Goal: Task Accomplishment & Management: Manage account settings

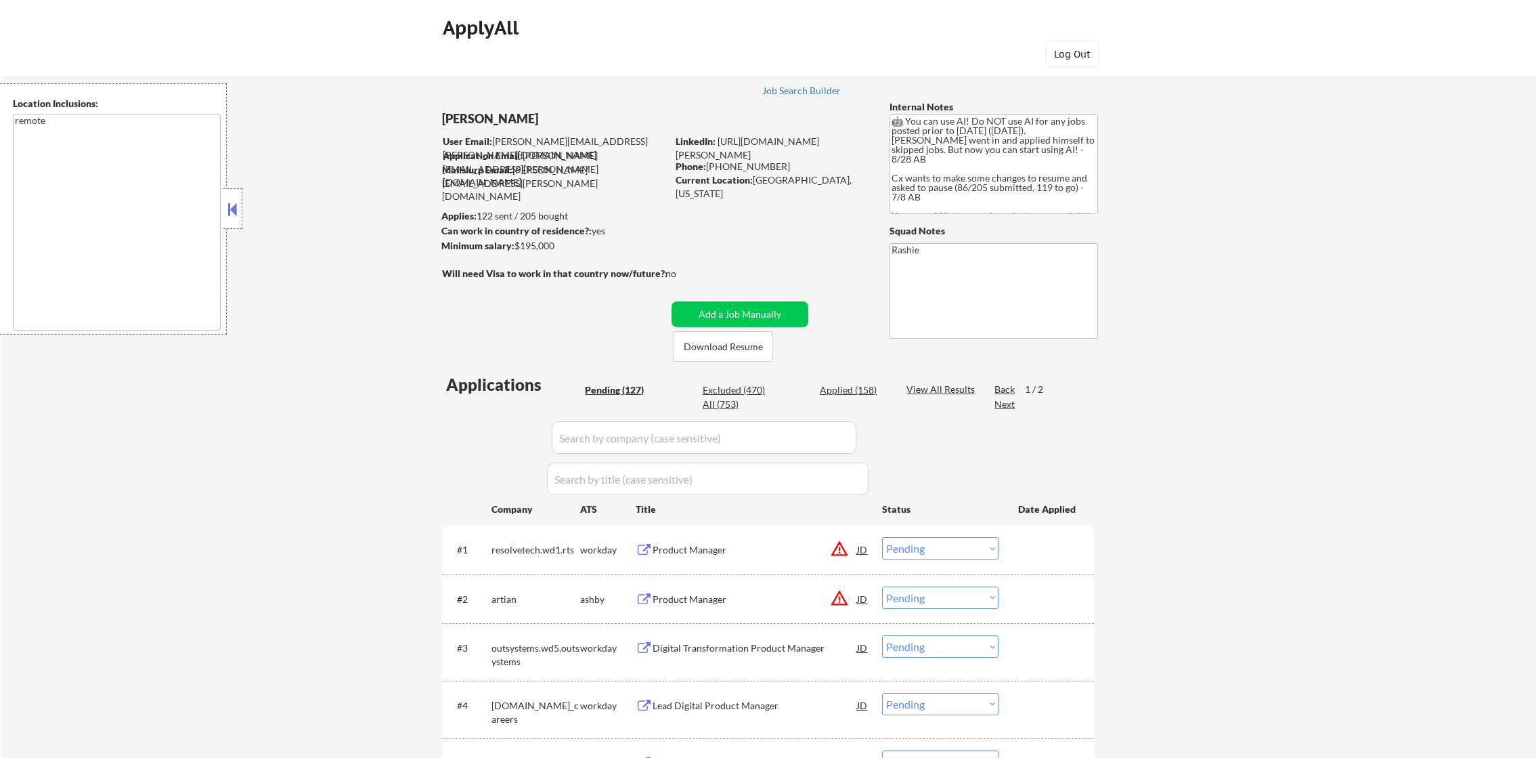
select select ""pending""
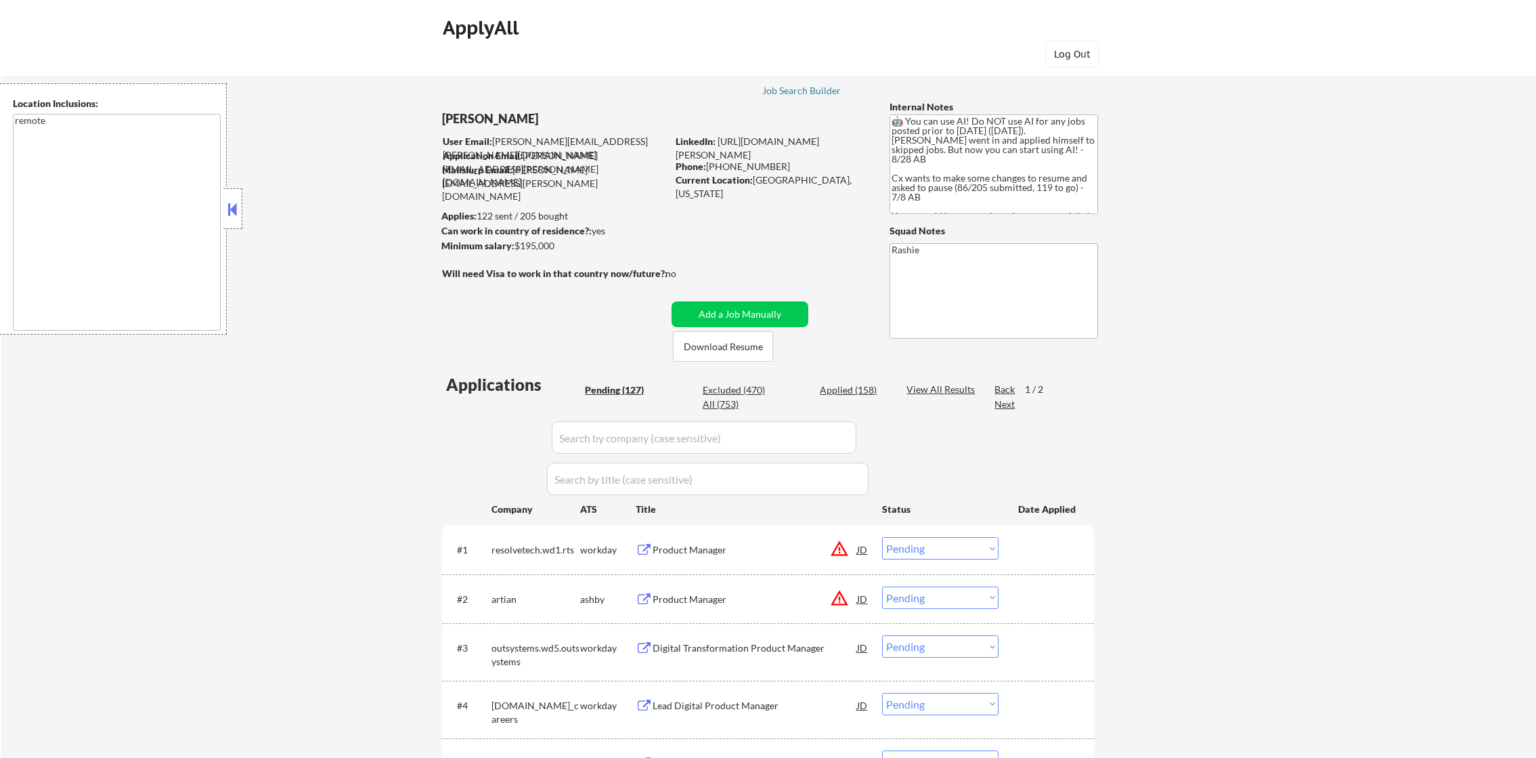
select select ""pending""
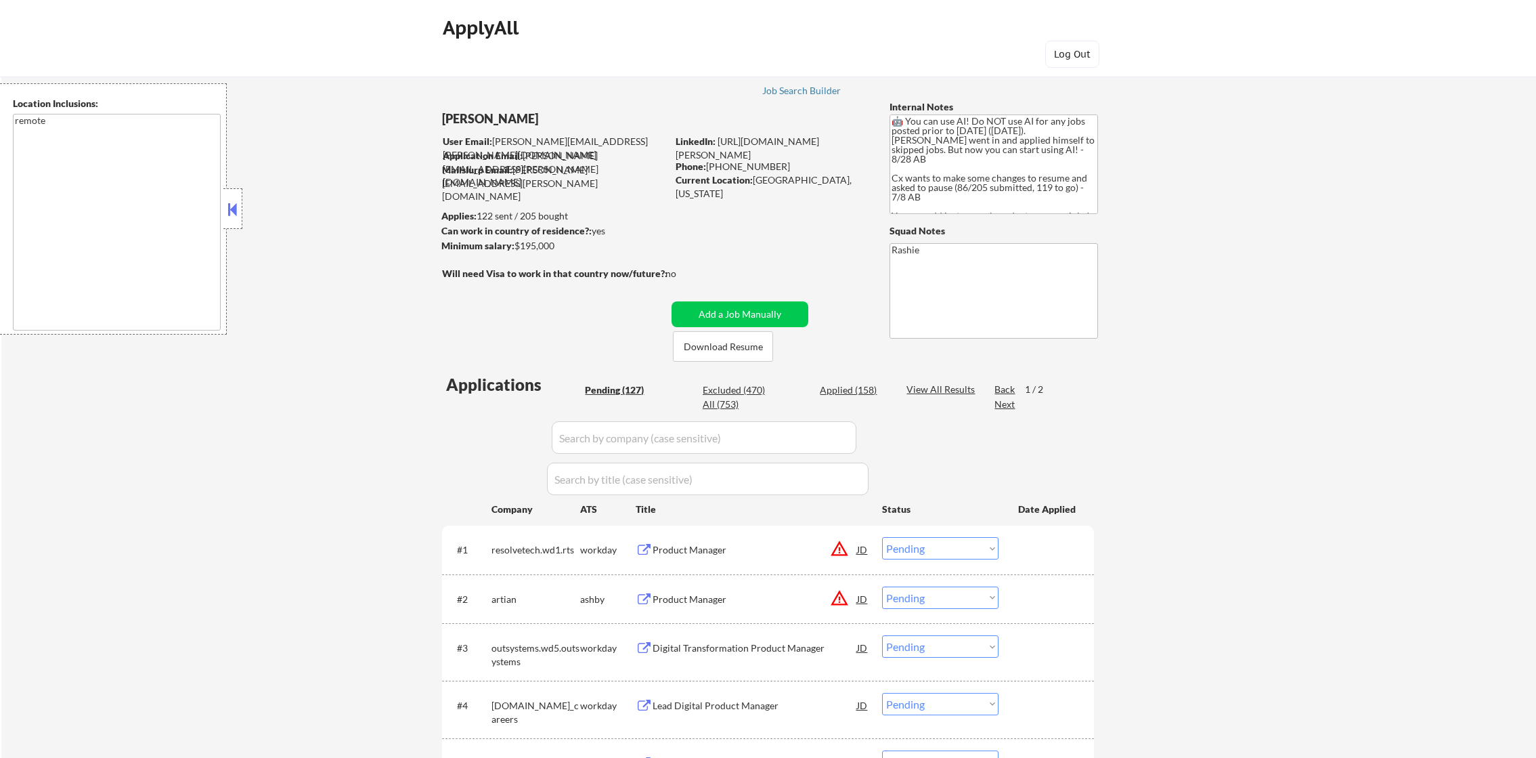
select select ""pending""
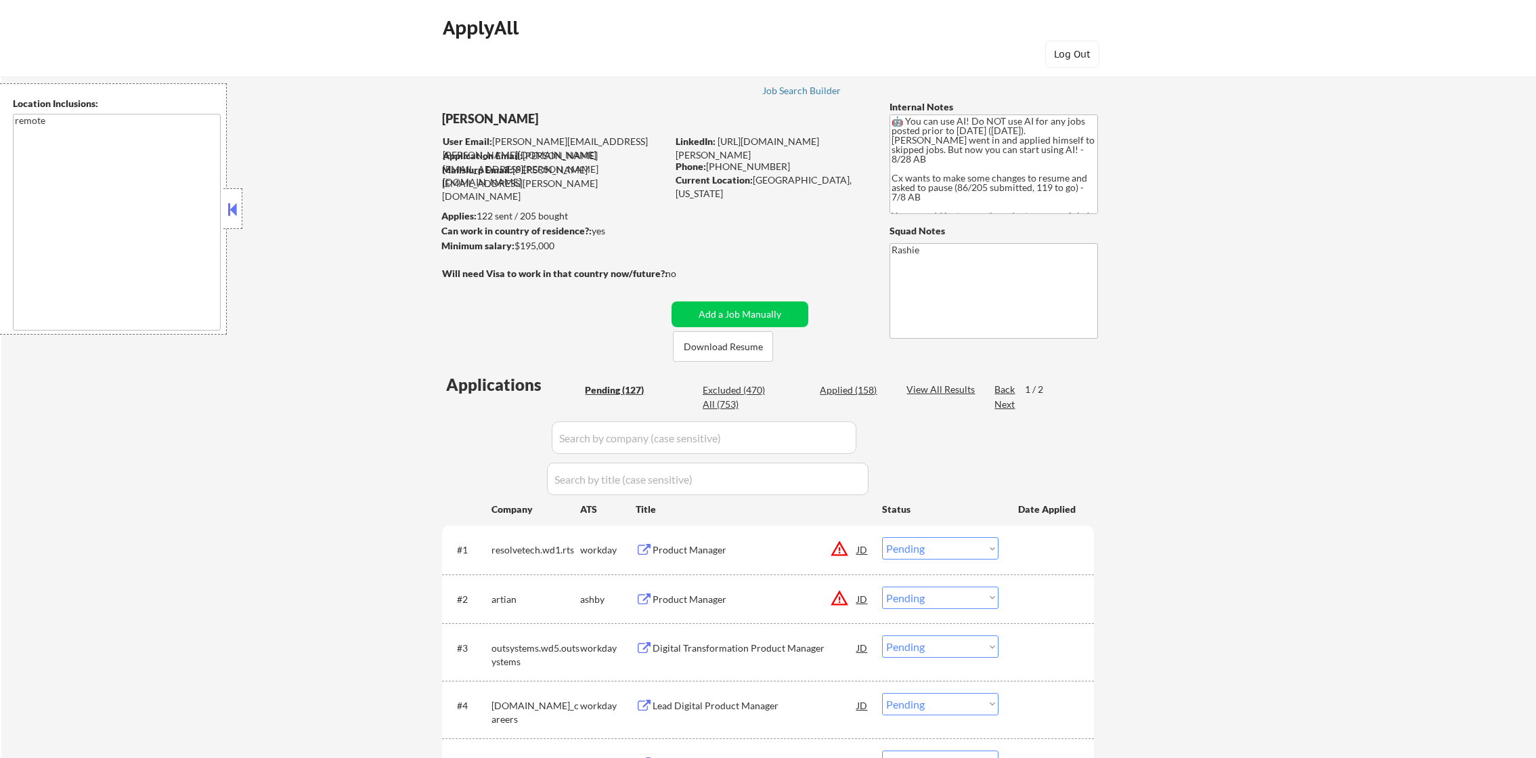
select select ""pending""
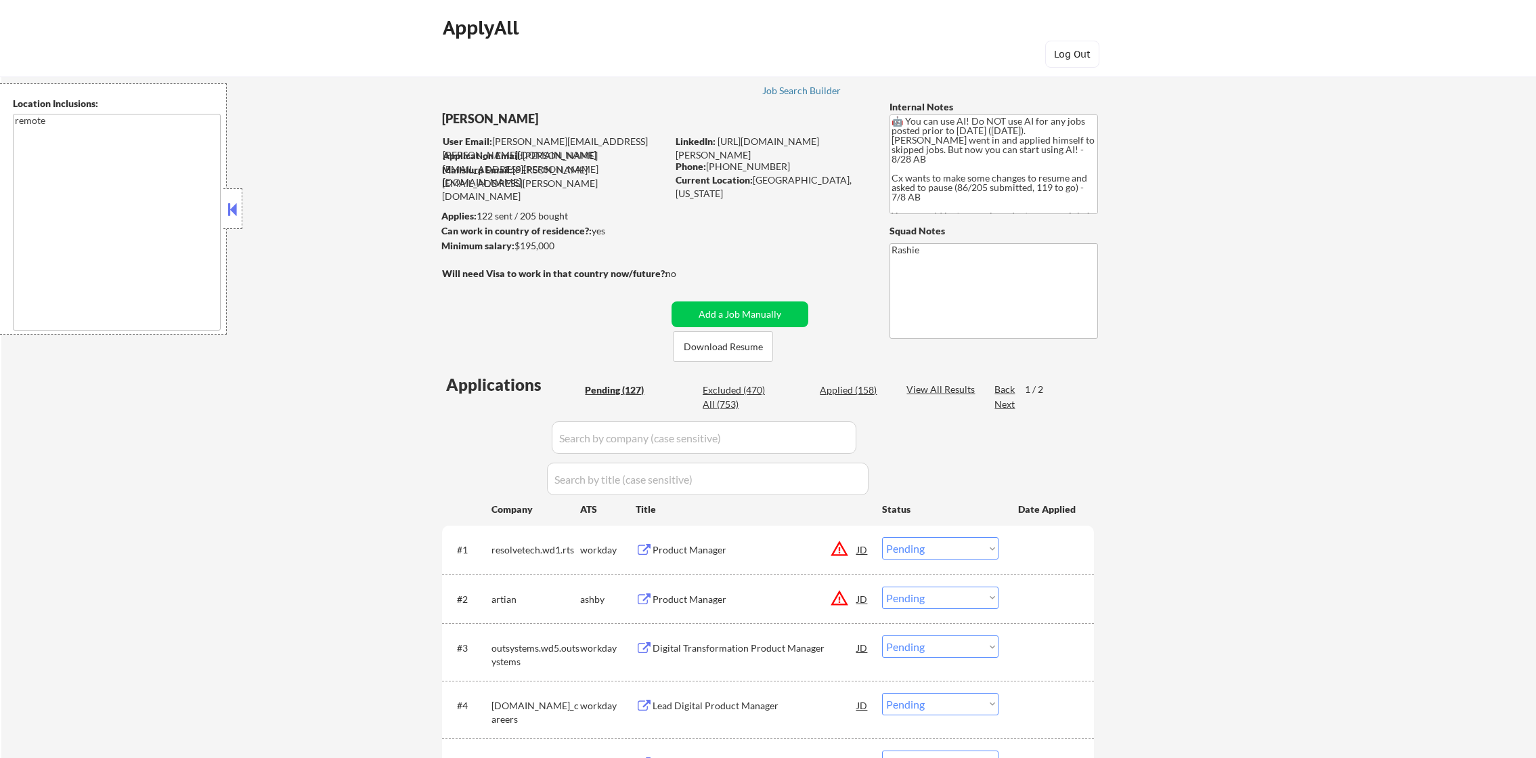
select select ""pending""
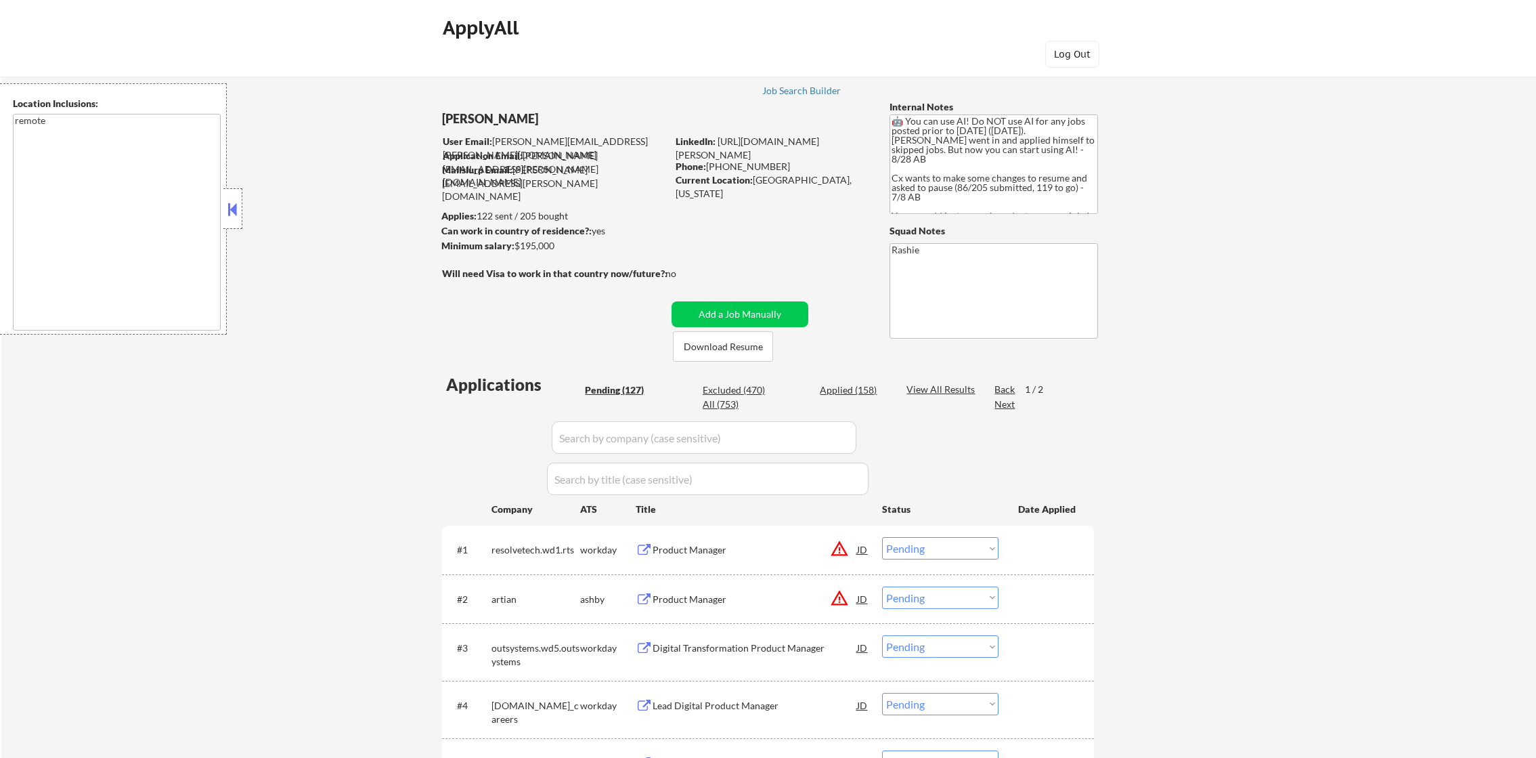
select select ""pending""
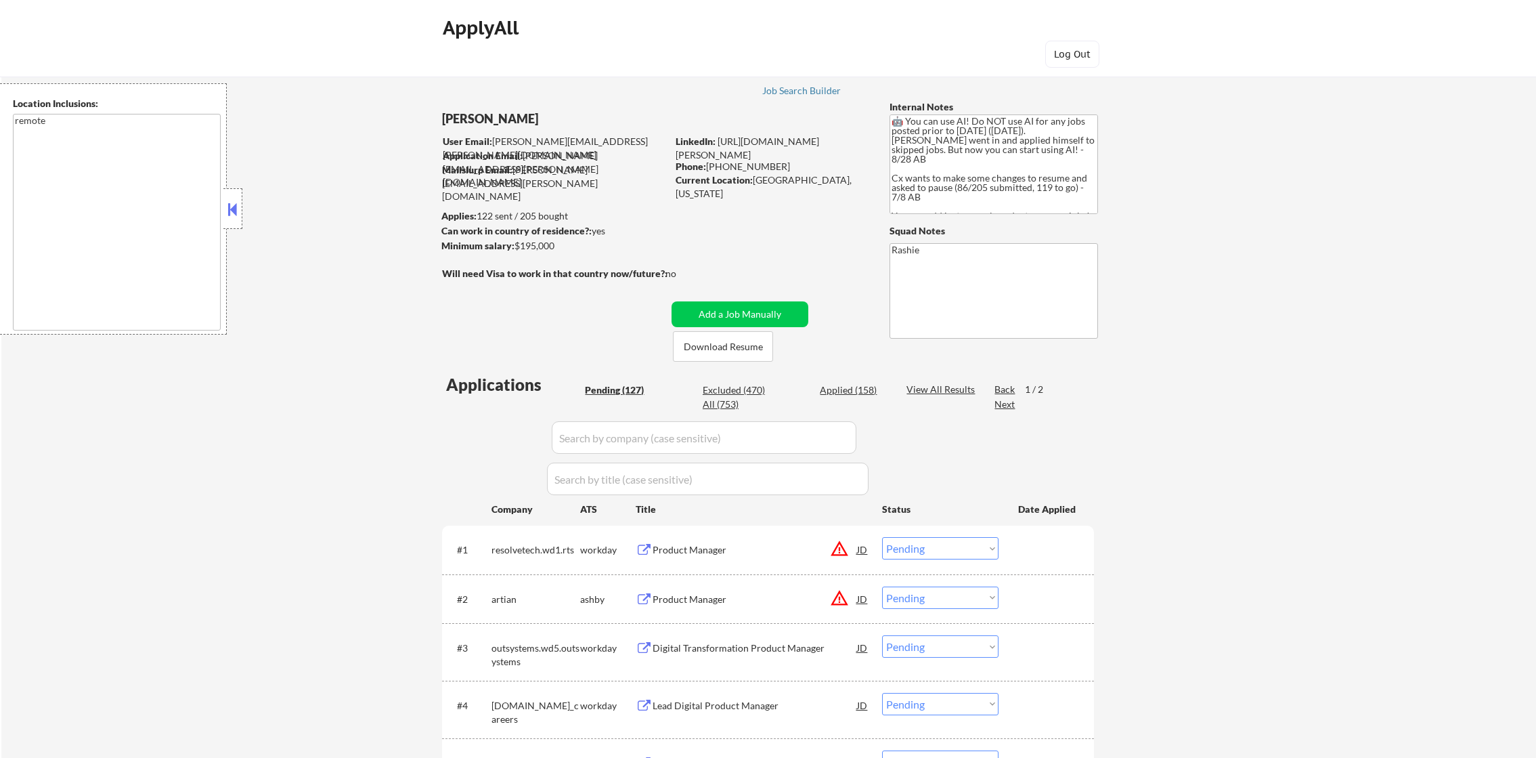
select select ""pending""
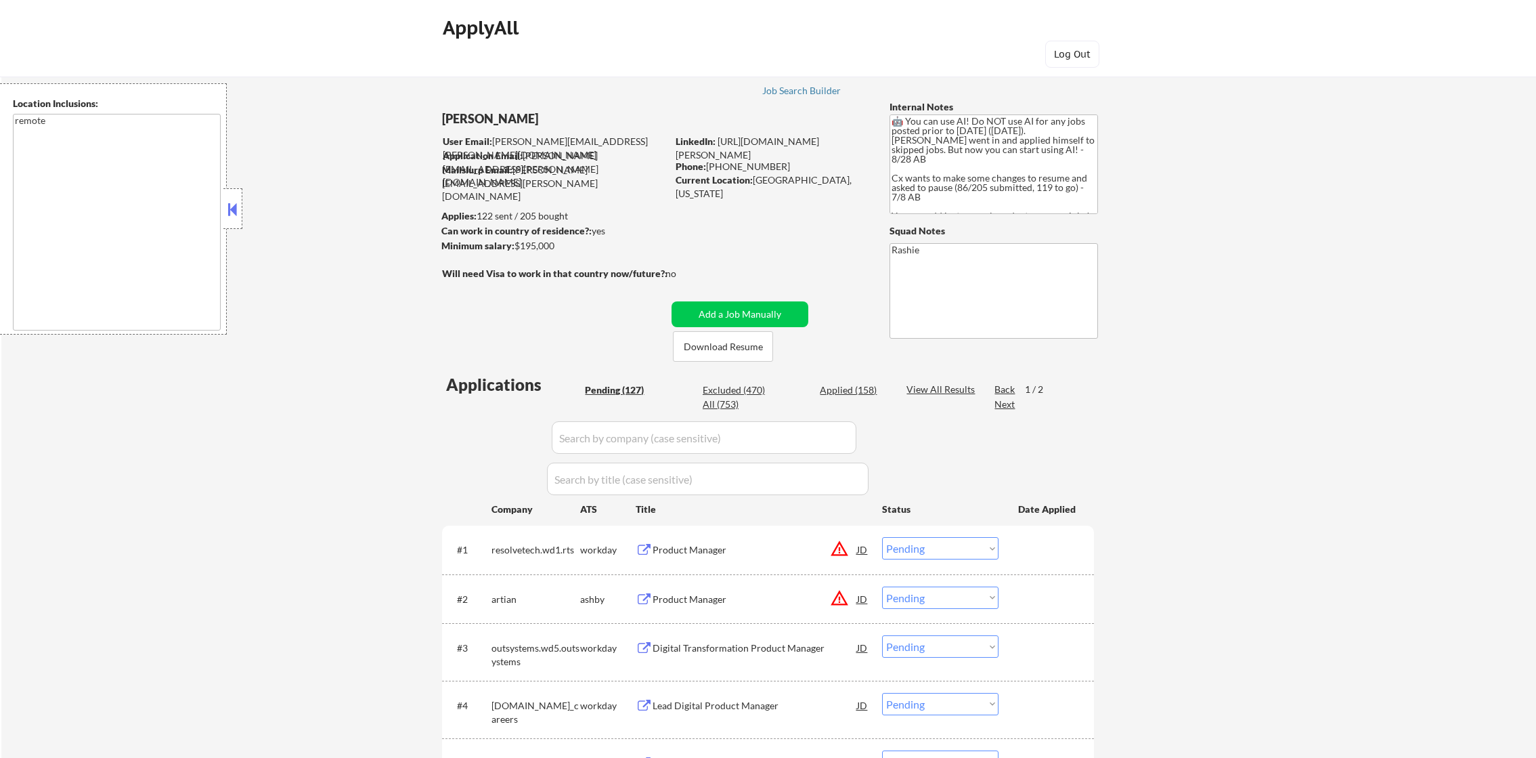
select select ""pending""
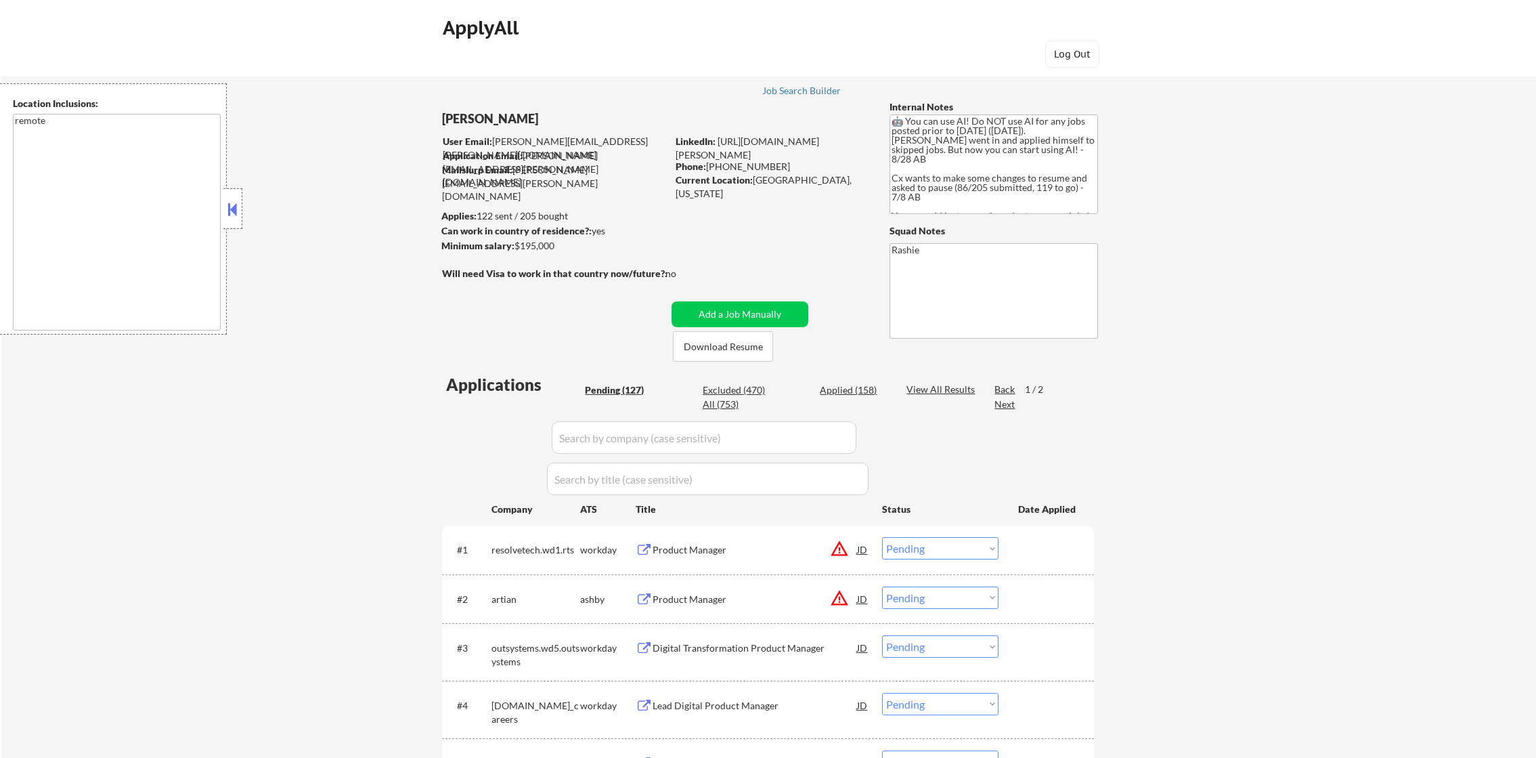
select select ""pending""
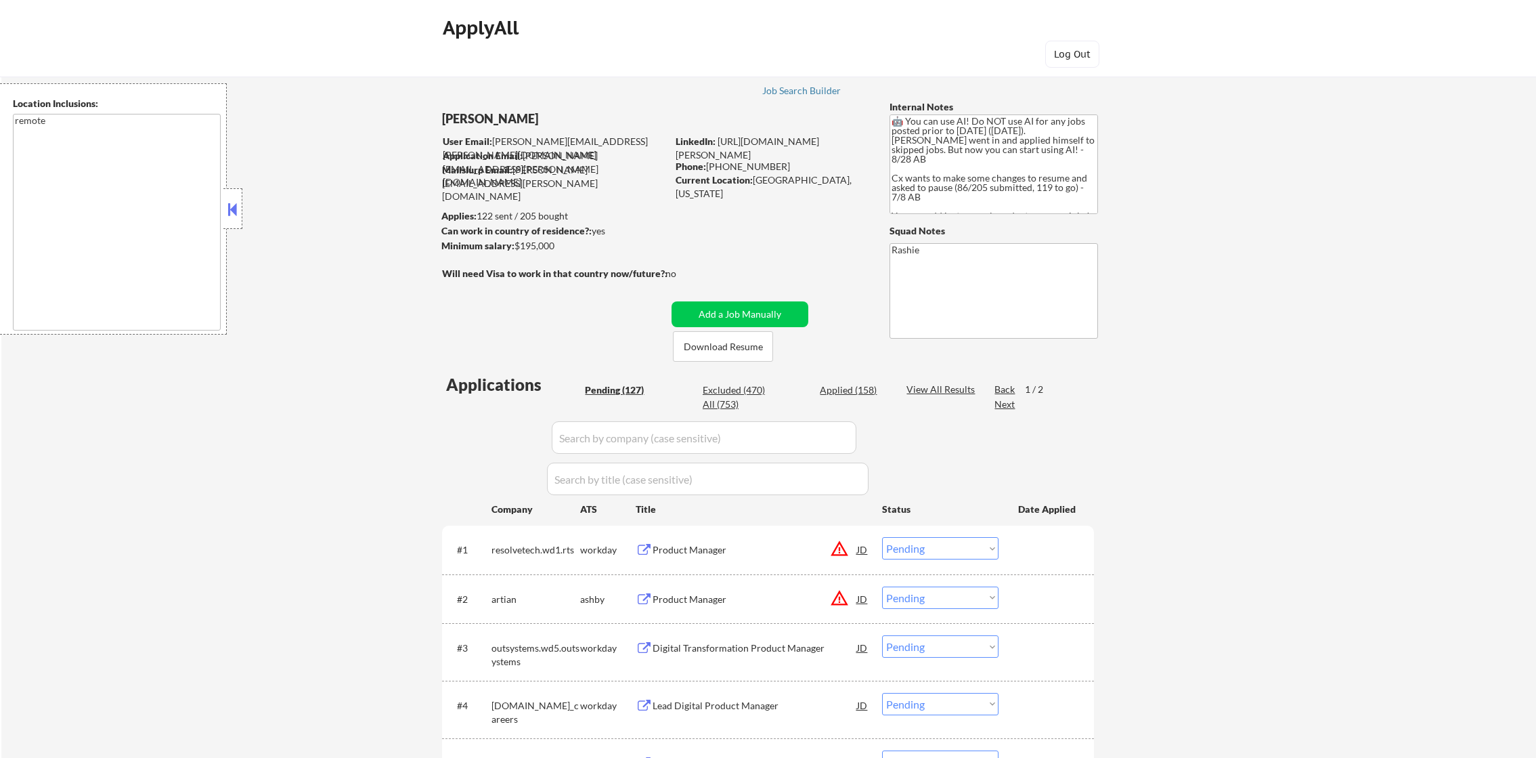
select select ""pending""
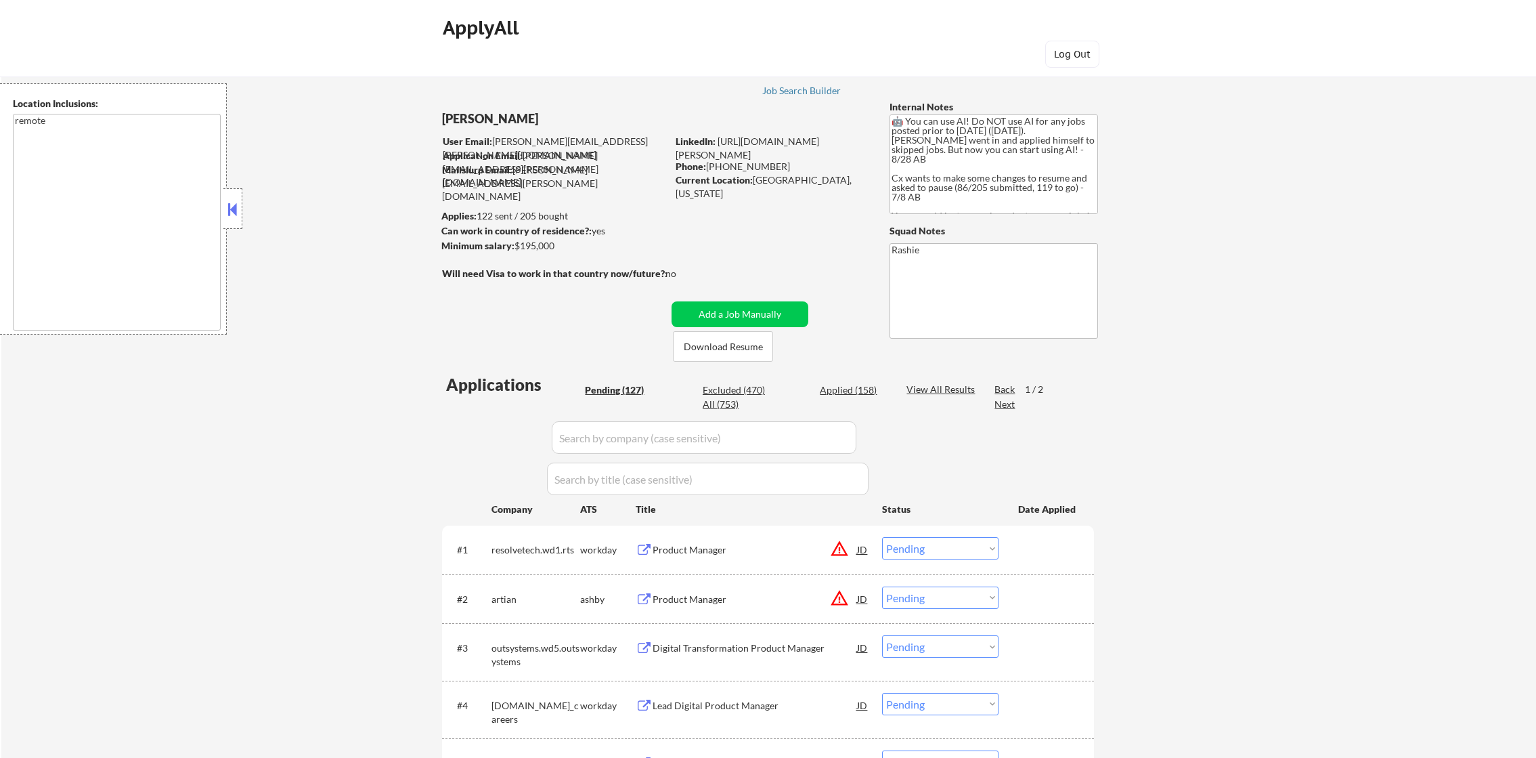
select select ""pending""
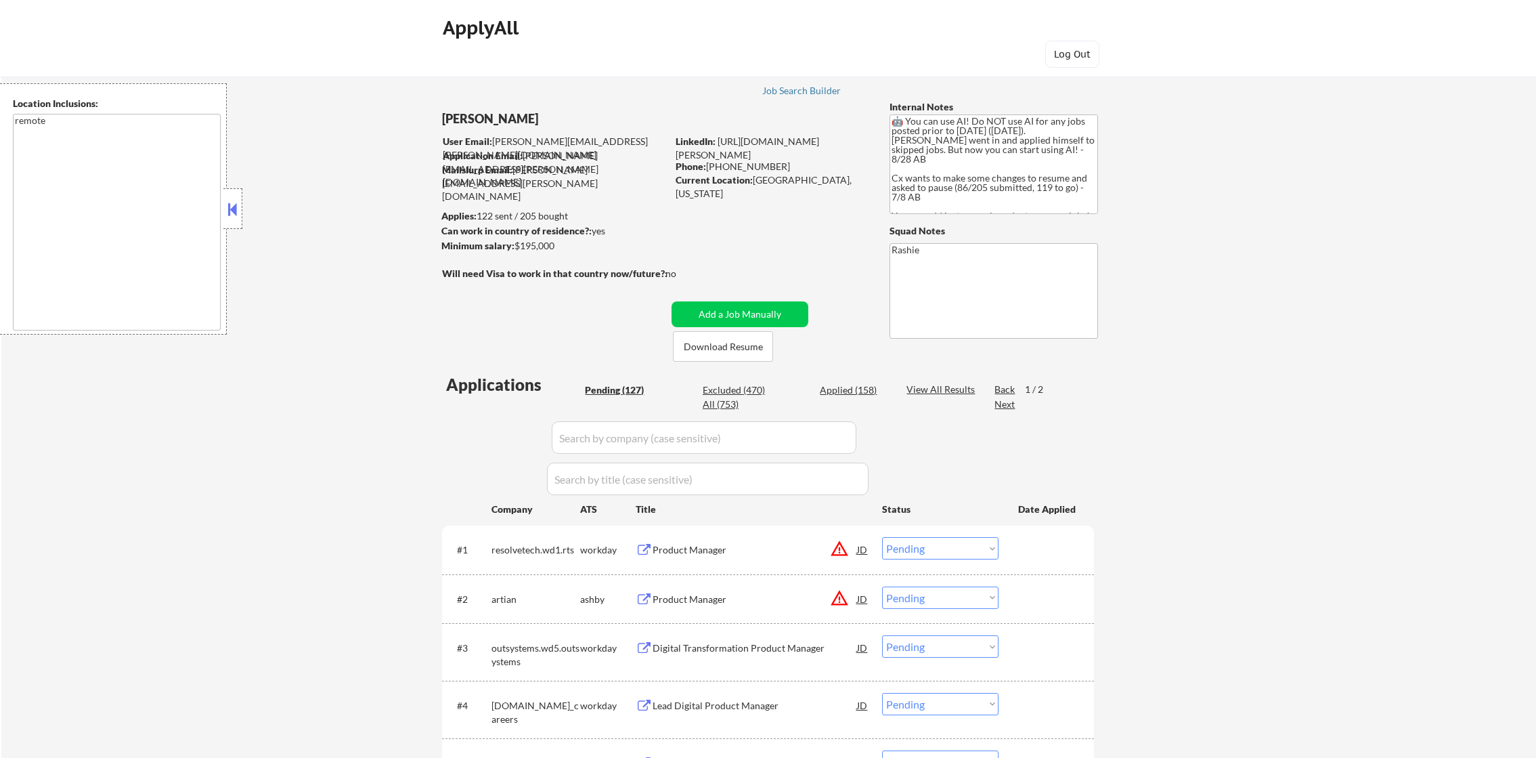
select select ""pending""
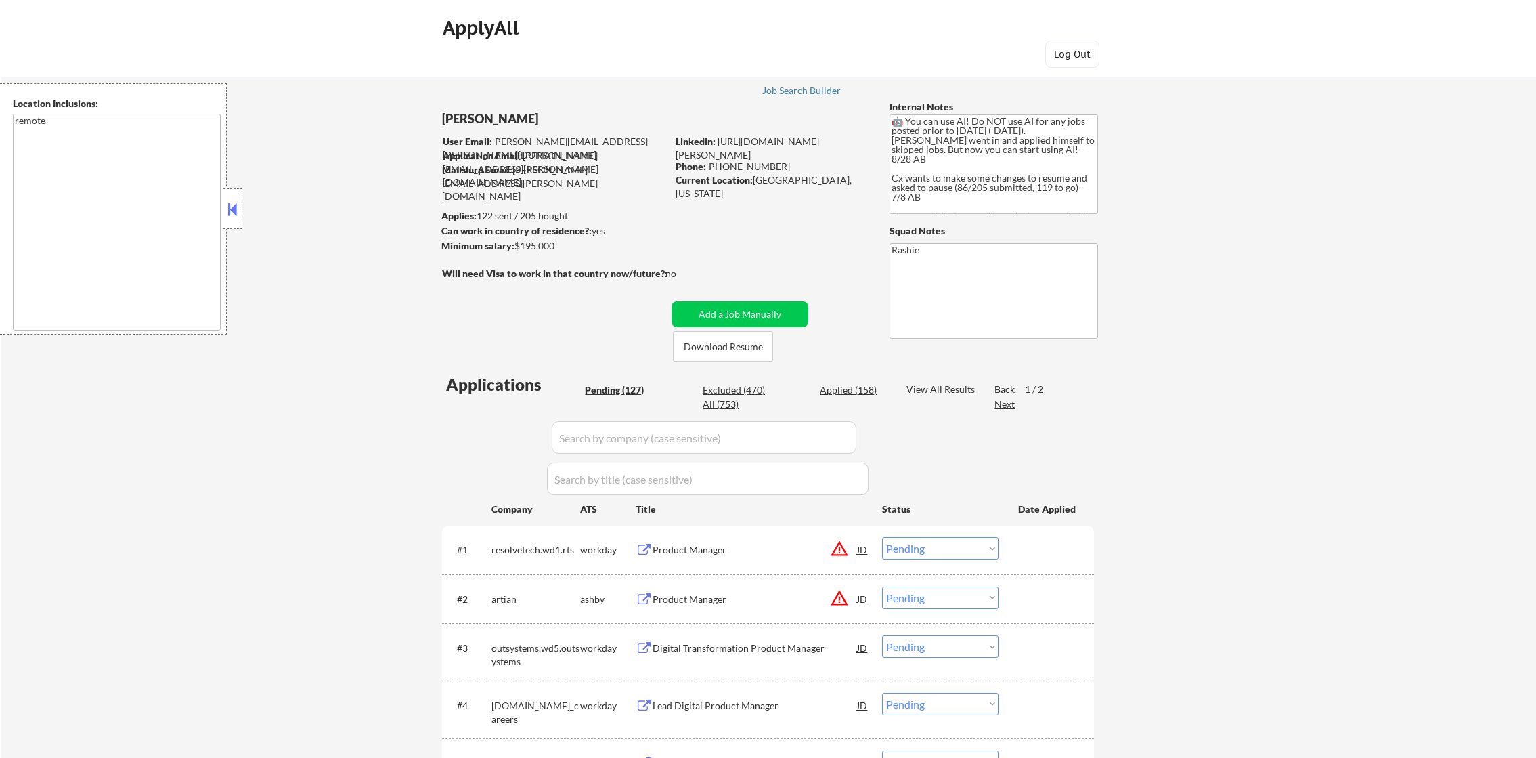
select select ""pending""
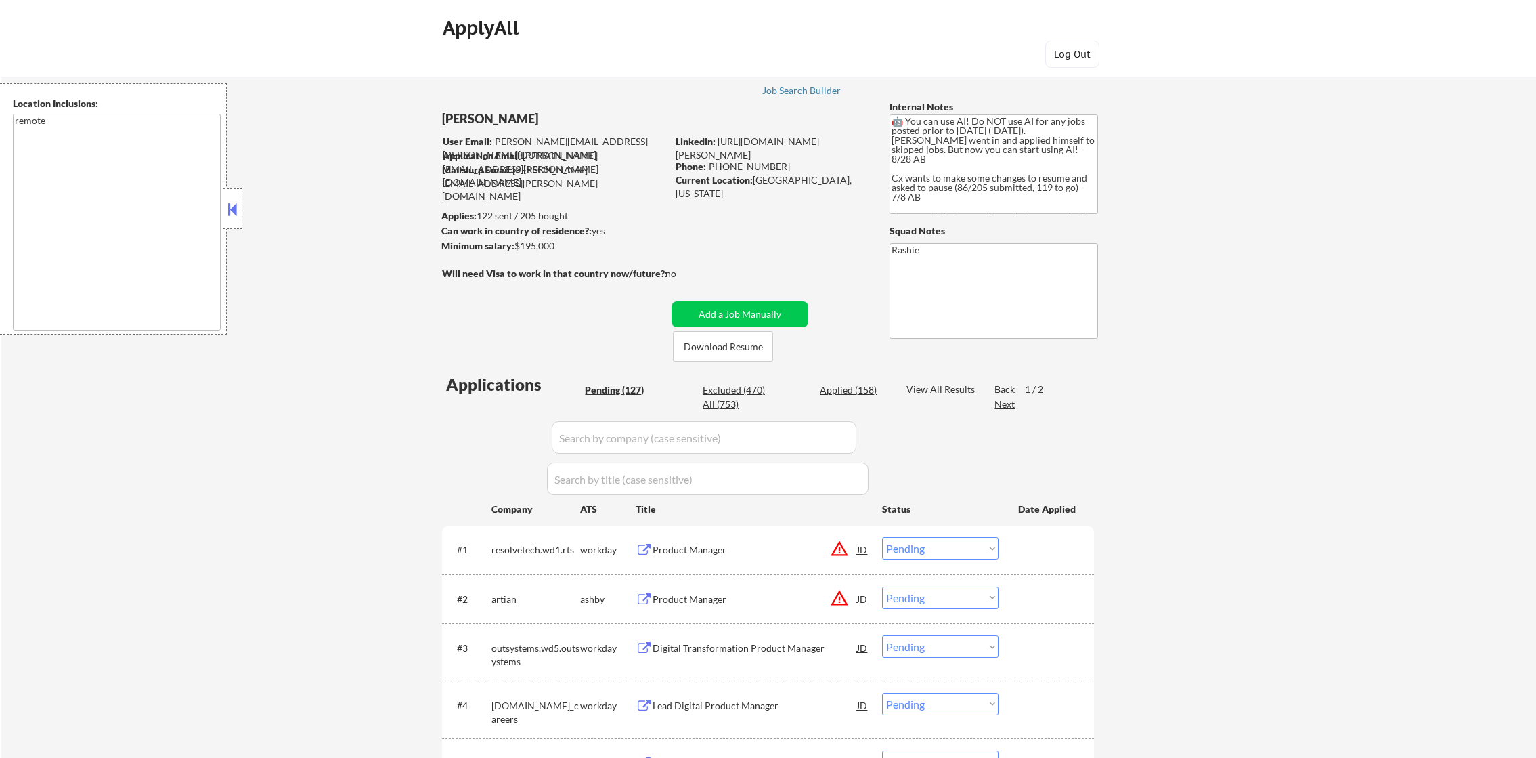
select select ""pending""
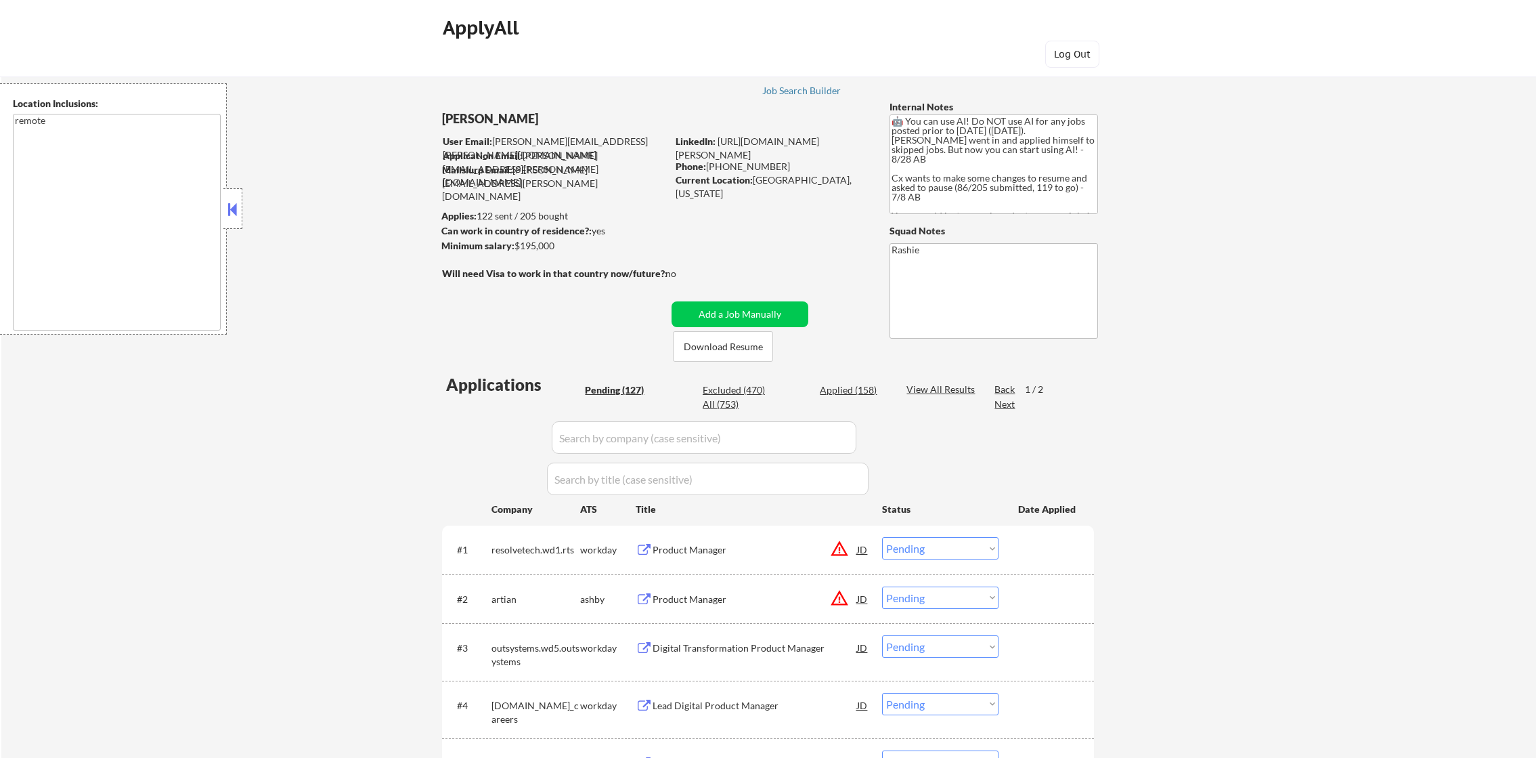
select select ""pending""
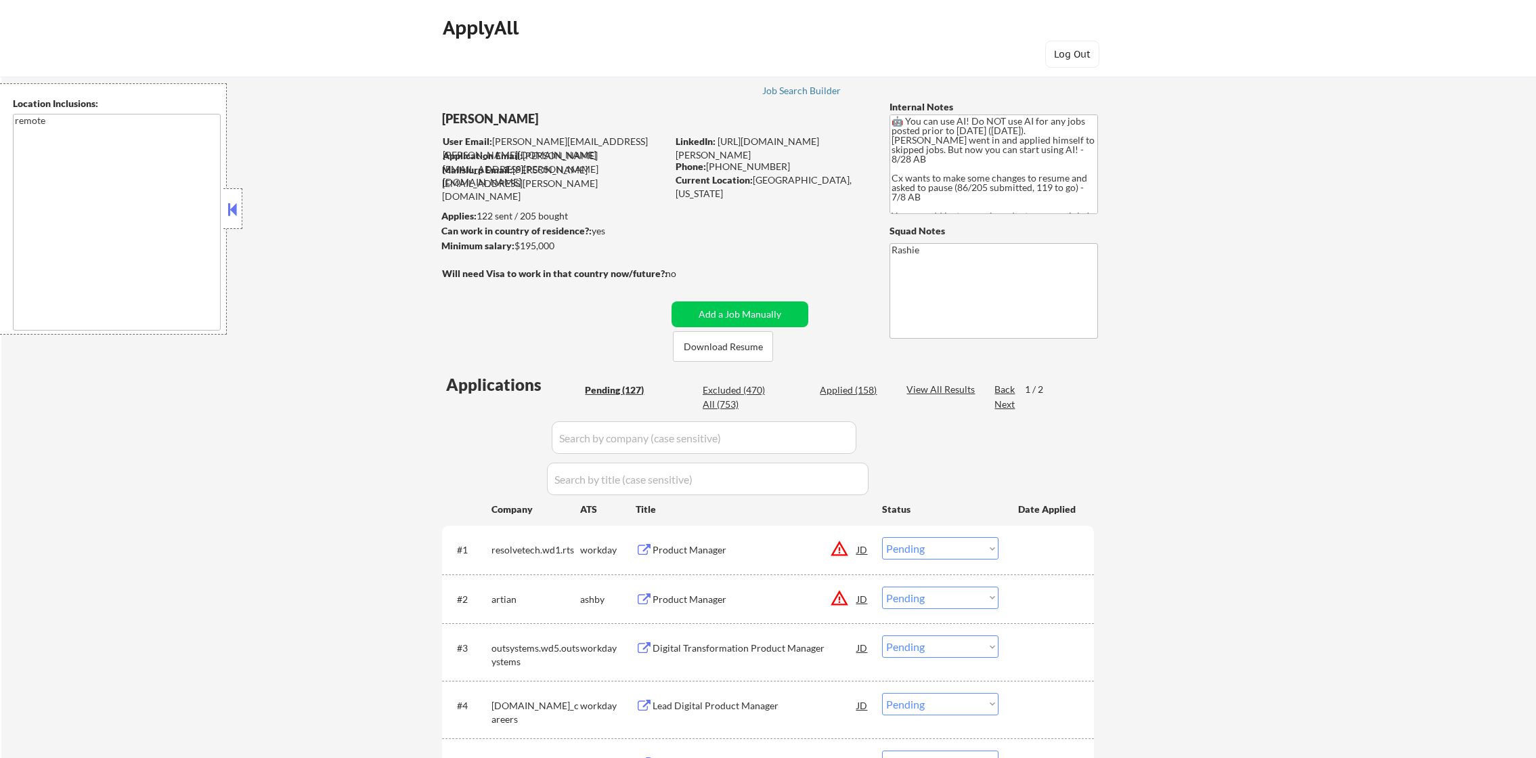
select select ""pending""
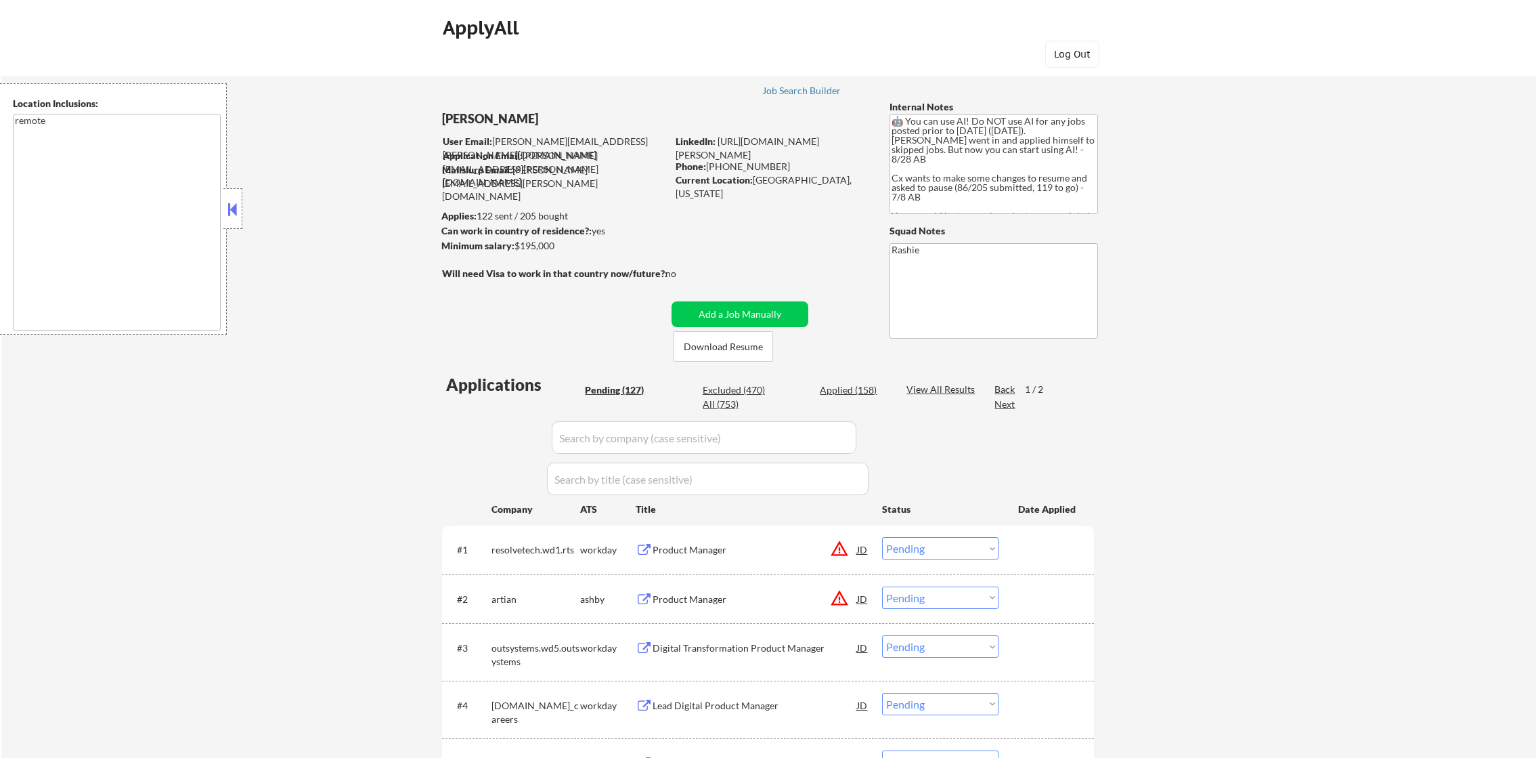
select select ""pending""
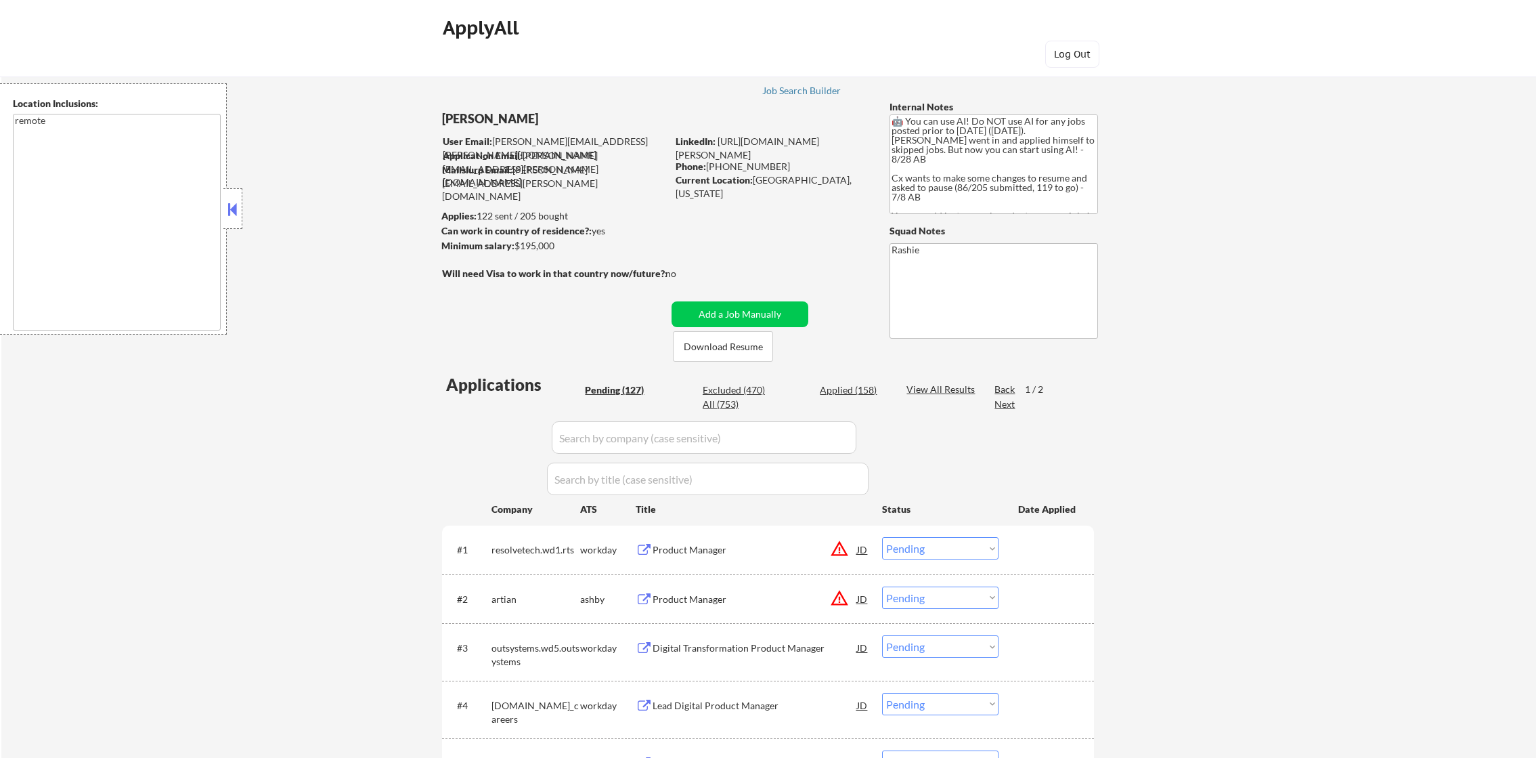
select select ""pending""
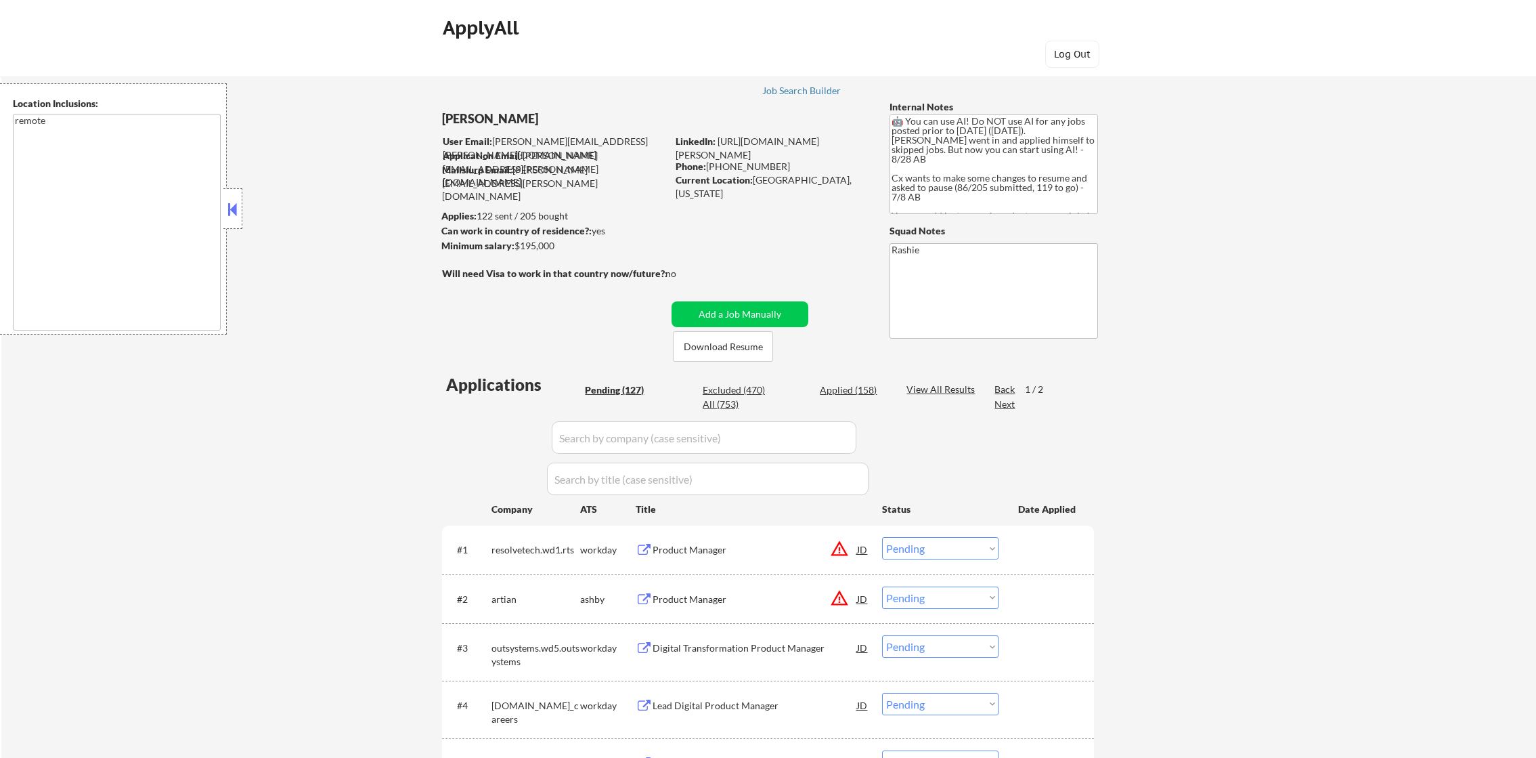
select select ""pending""
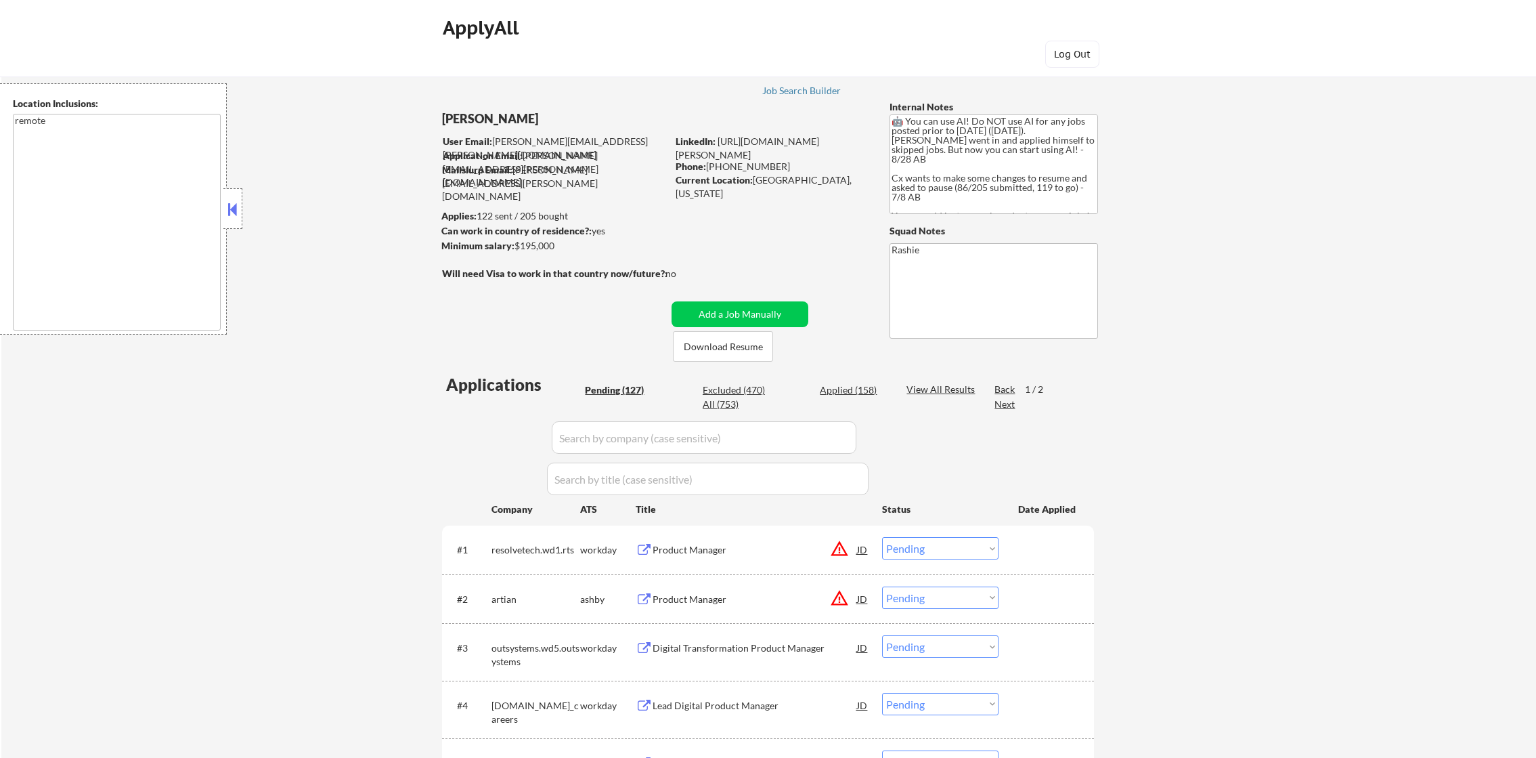
select select ""pending""
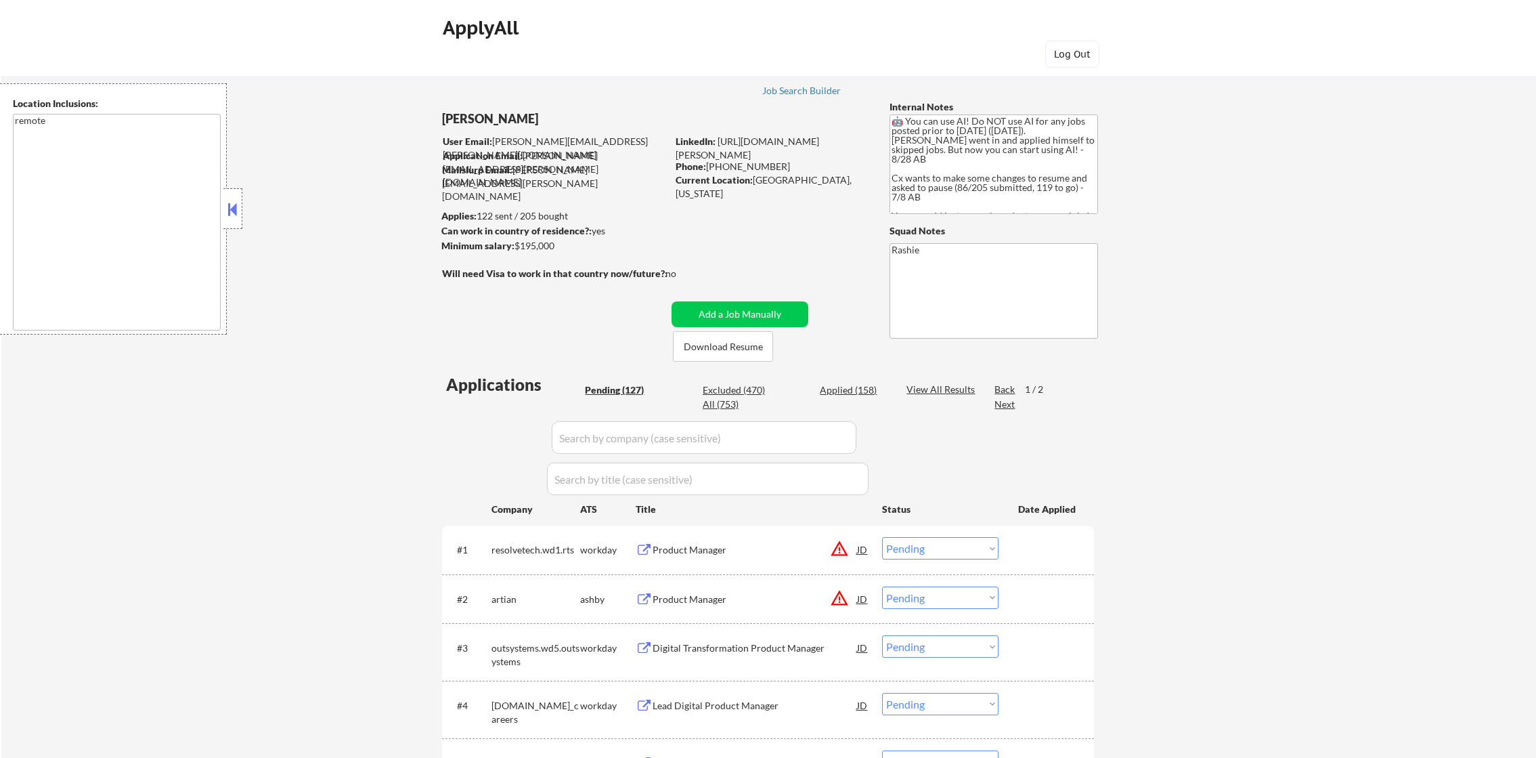
scroll to position [5287, 0]
